Goal: Task Accomplishment & Management: Manage account settings

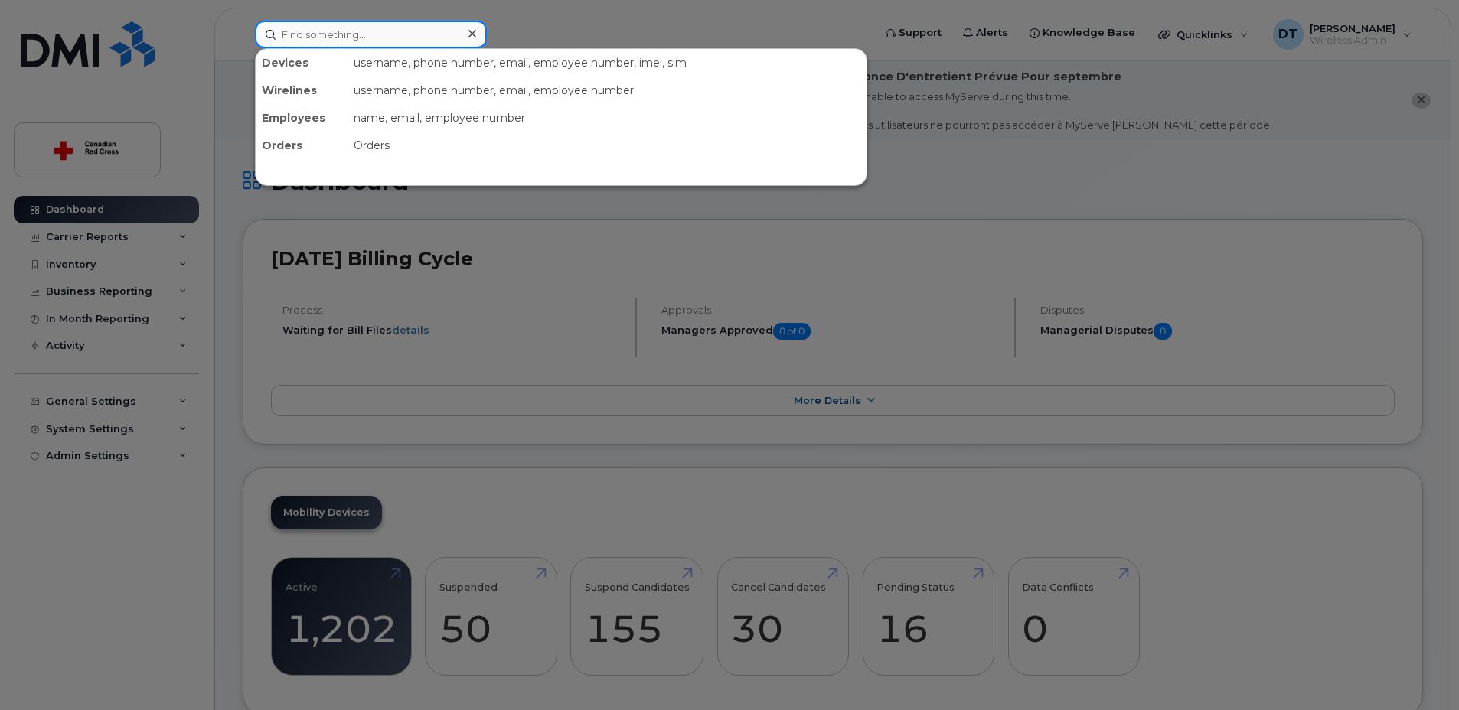
click at [337, 28] on input at bounding box center [371, 35] width 232 height 28
paste input "[PHONE_NUMBER]"
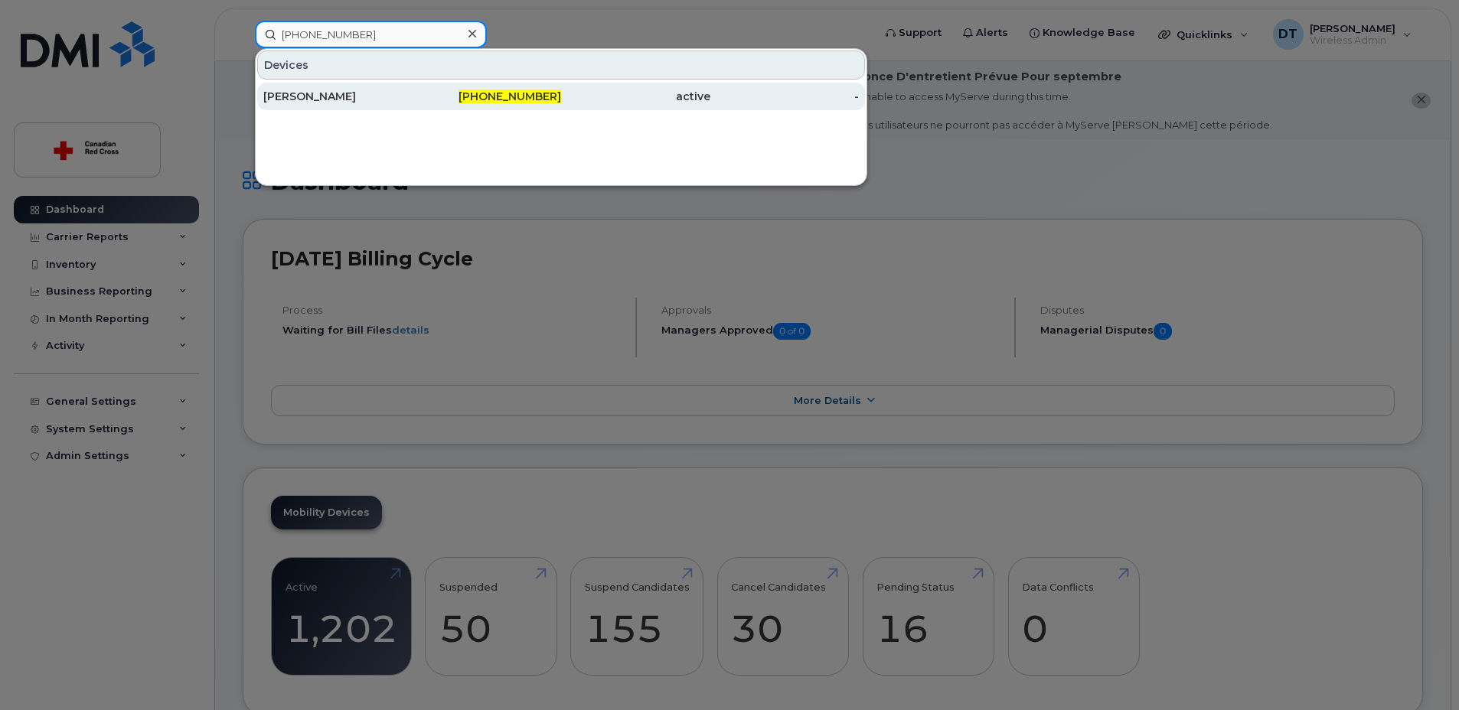
type input "[PHONE_NUMBER]"
click at [316, 95] on div "[PERSON_NAME]" at bounding box center [337, 96] width 149 height 15
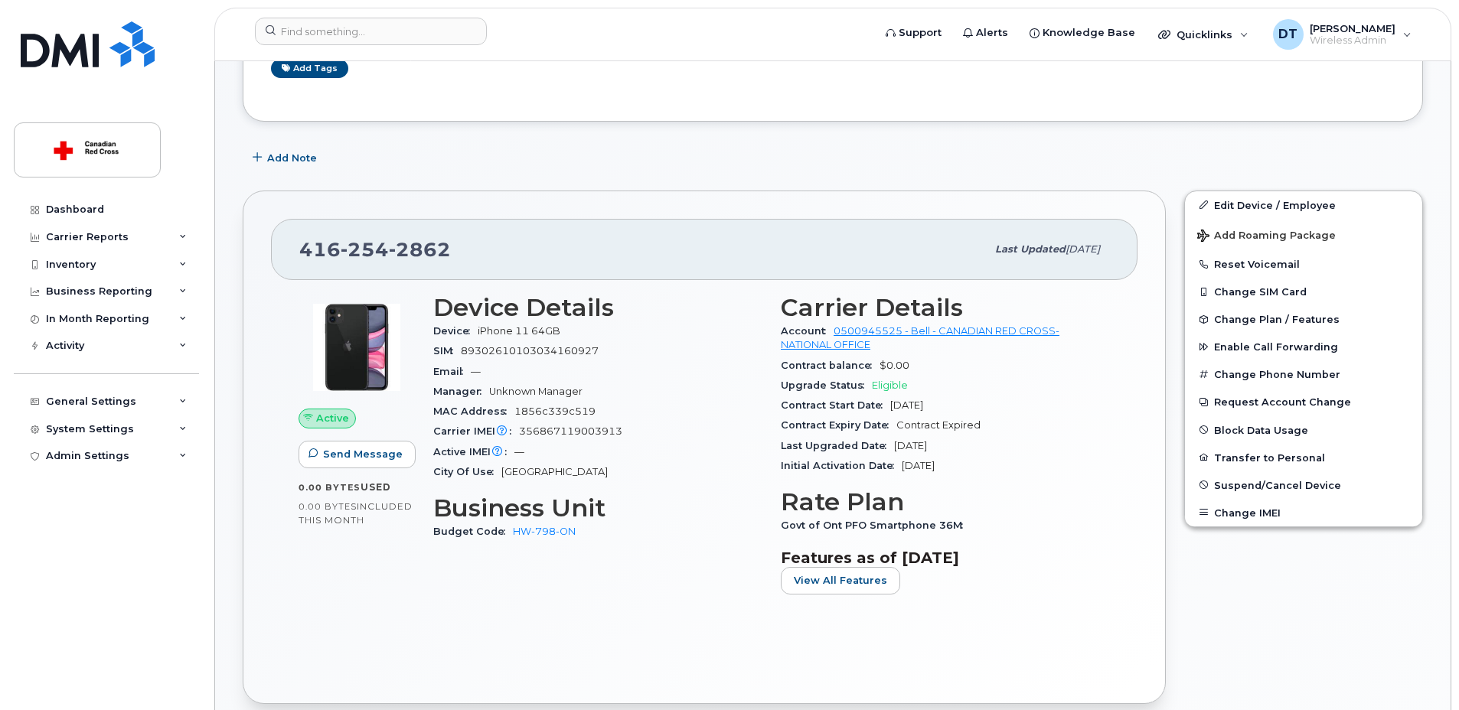
scroll to position [383, 0]
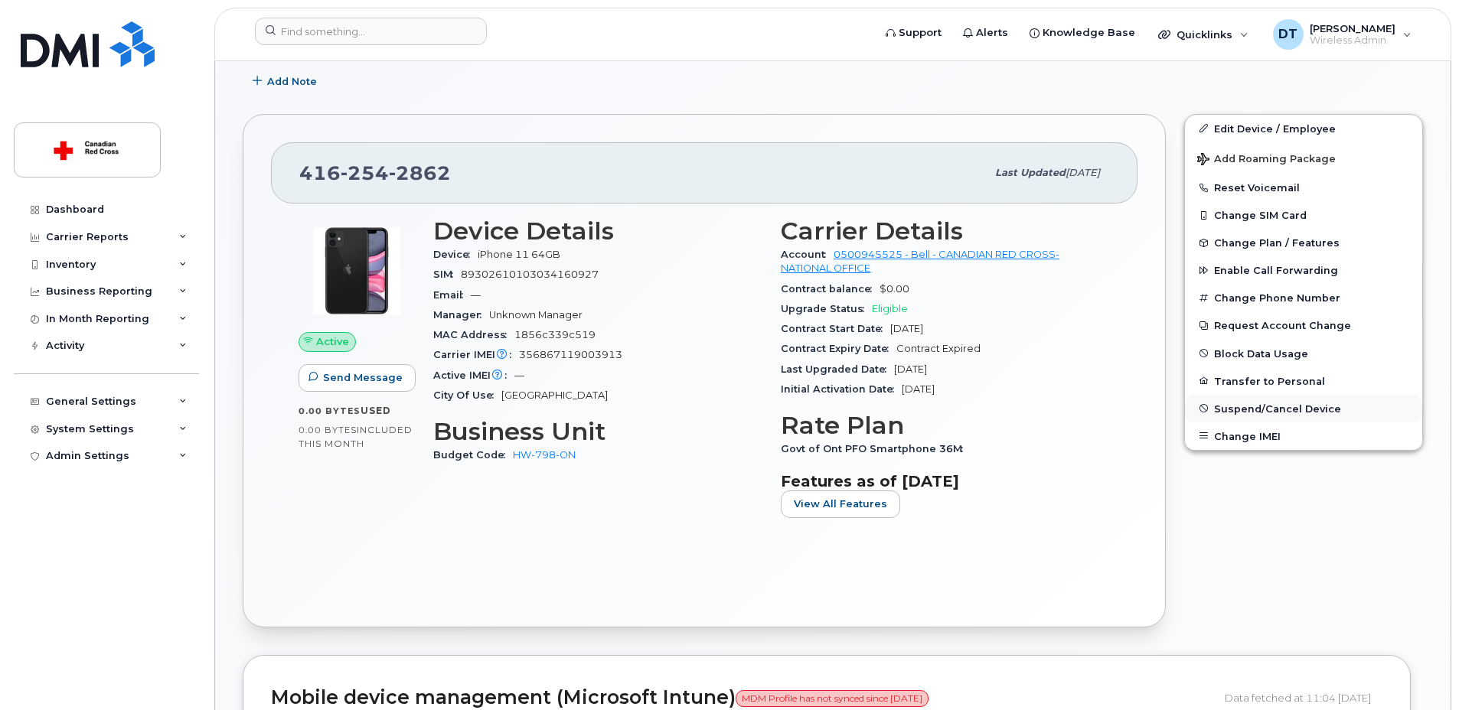
click at [1301, 409] on span "Suspend/Cancel Device" at bounding box center [1277, 408] width 127 height 11
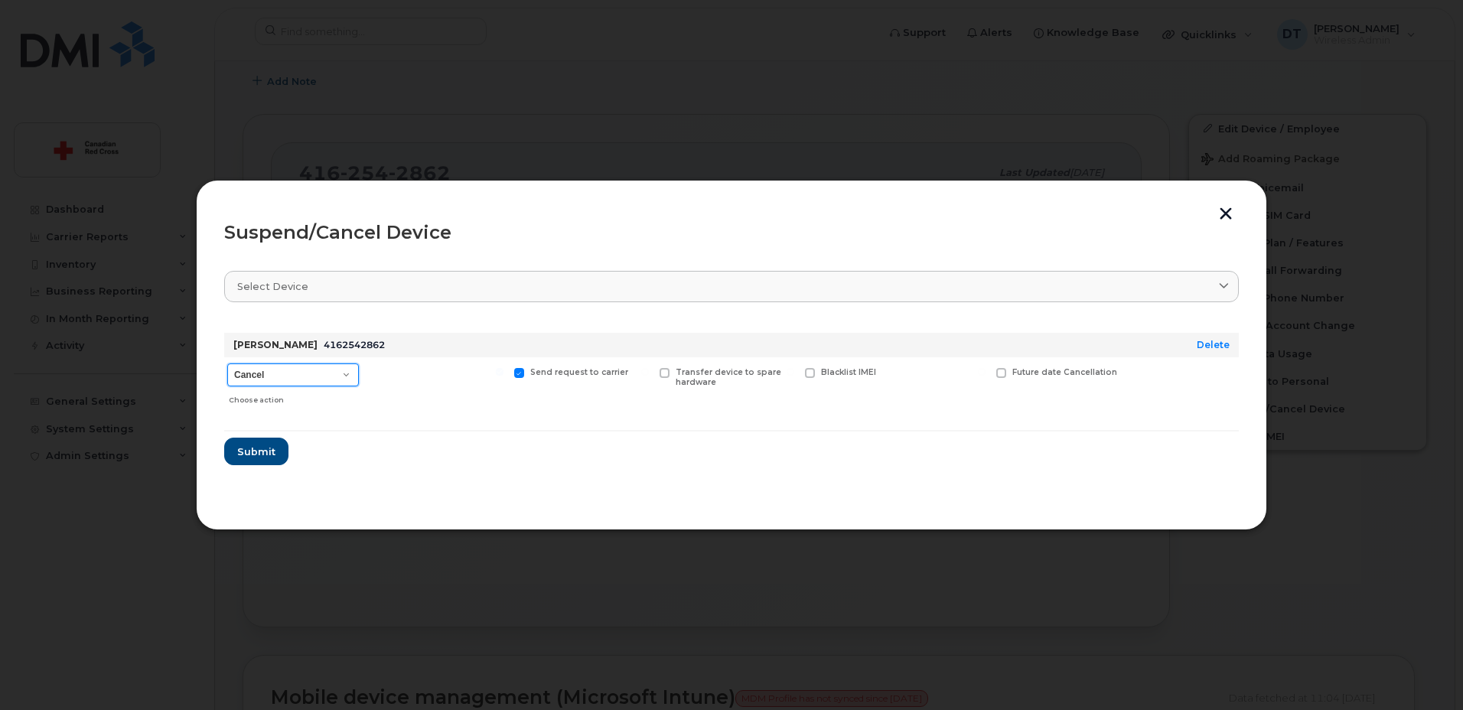
click at [347, 370] on select "Cancel Suspend - Extend Suspension Suspend - Reduced Rate Suspend - Full Rate S…" at bounding box center [293, 374] width 132 height 23
click at [227, 363] on select "Cancel Suspend - Extend Suspension Suspend - Reduced Rate Suspend - Full Rate S…" at bounding box center [293, 374] width 132 height 23
click at [257, 455] on span "Submit" at bounding box center [255, 452] width 38 height 15
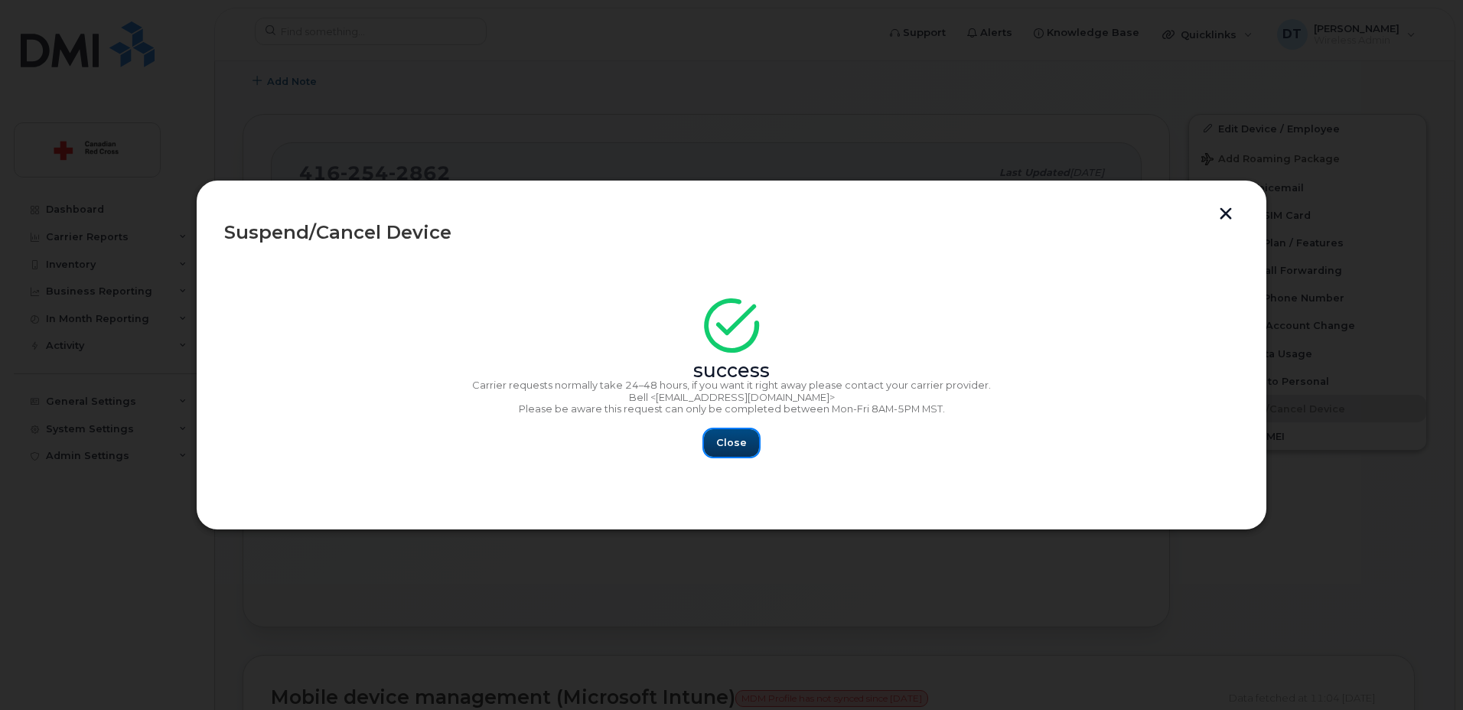
click at [732, 449] on span "Close" at bounding box center [731, 442] width 31 height 15
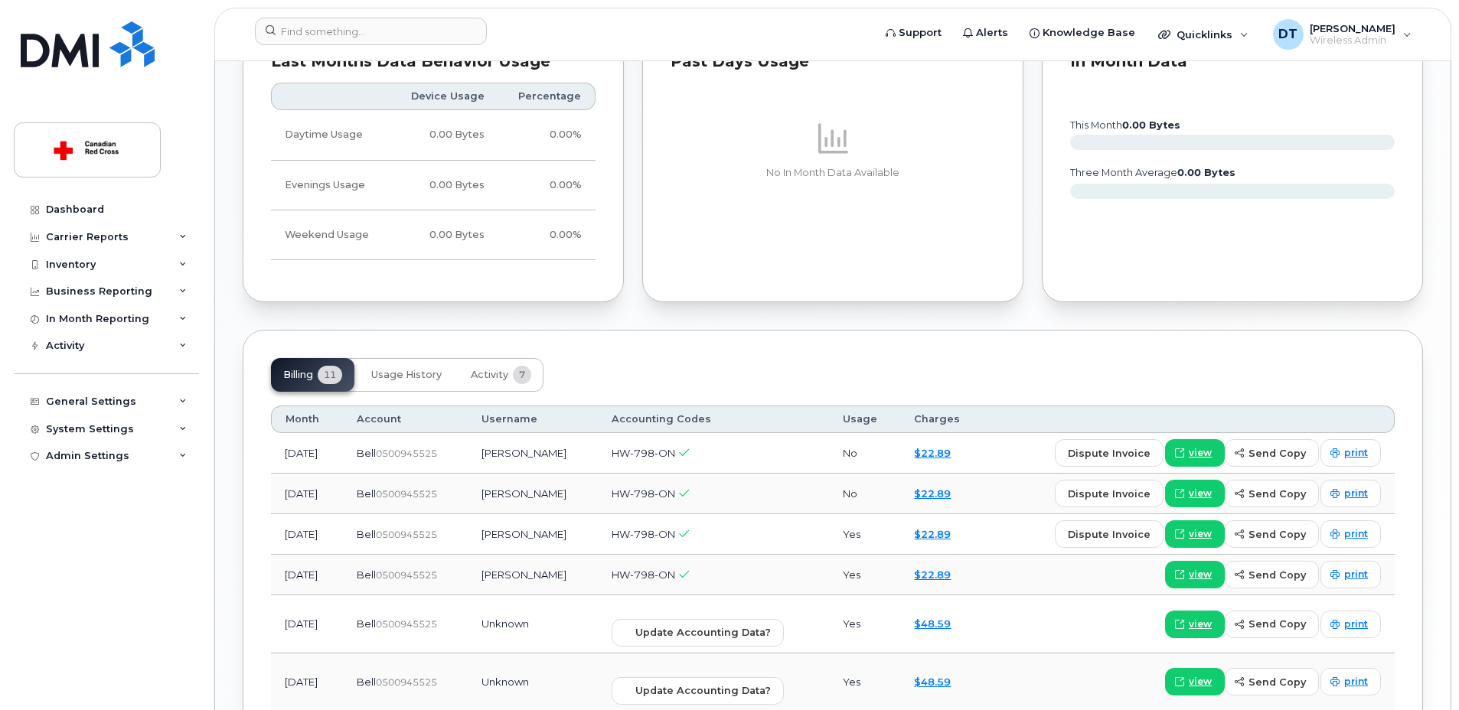
scroll to position [1301, 0]
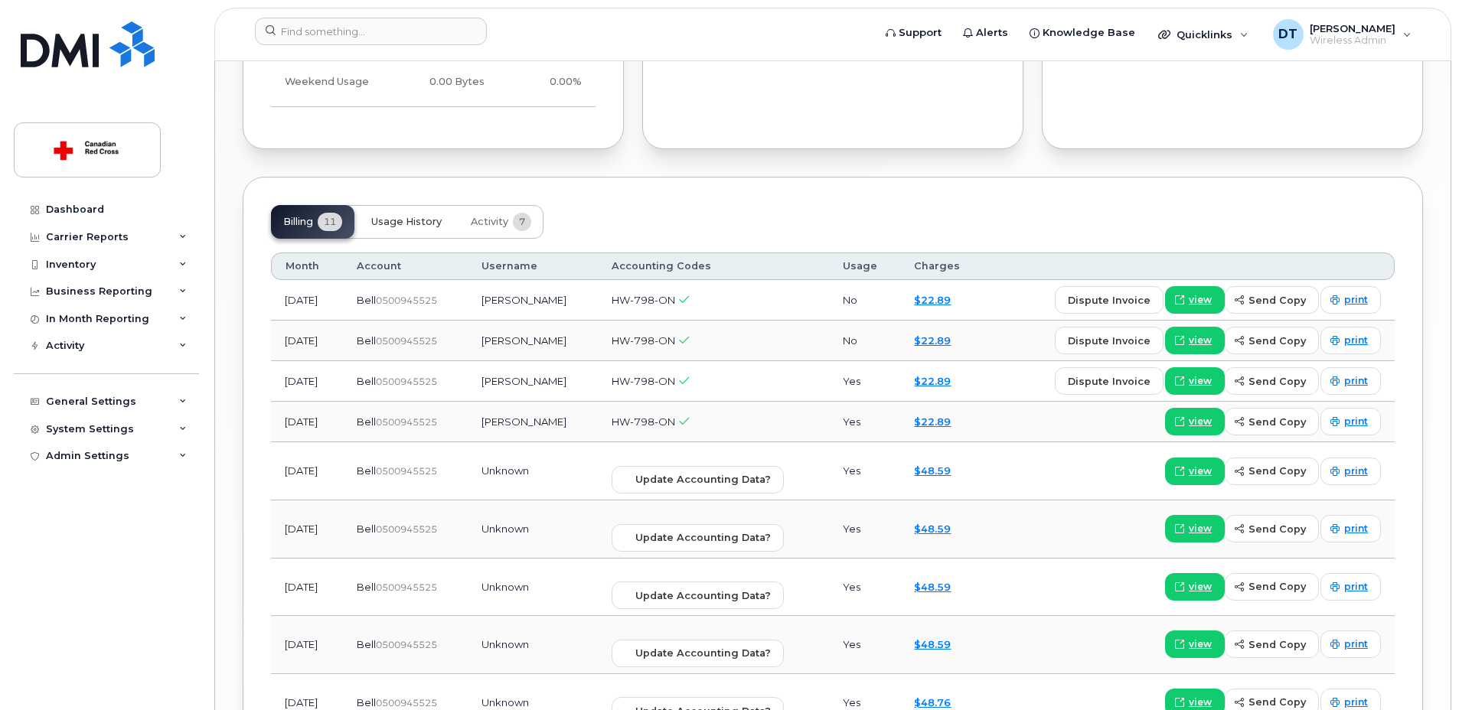
click at [412, 224] on span "Usage History" at bounding box center [406, 222] width 70 height 12
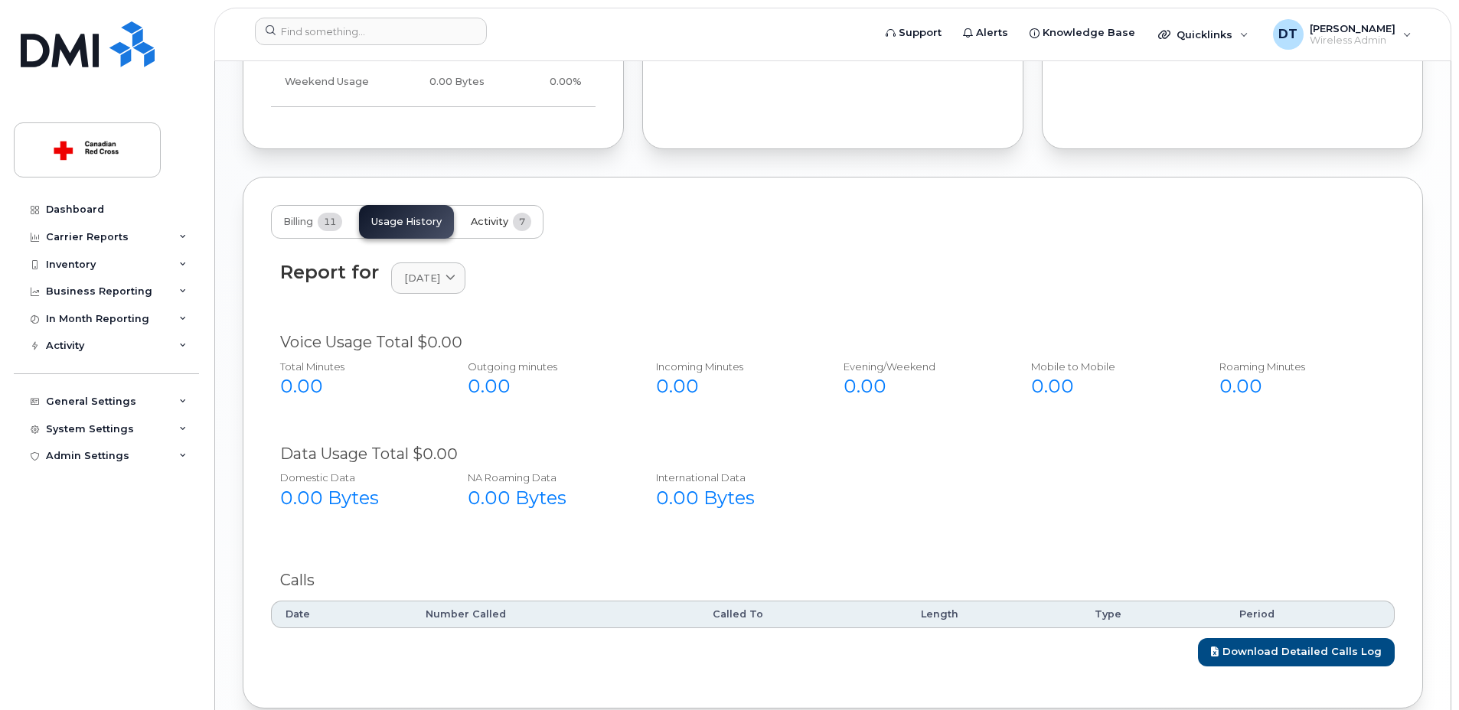
click at [488, 218] on span "Activity" at bounding box center [489, 222] width 37 height 12
